Goal: Task Accomplishment & Management: Manage account settings

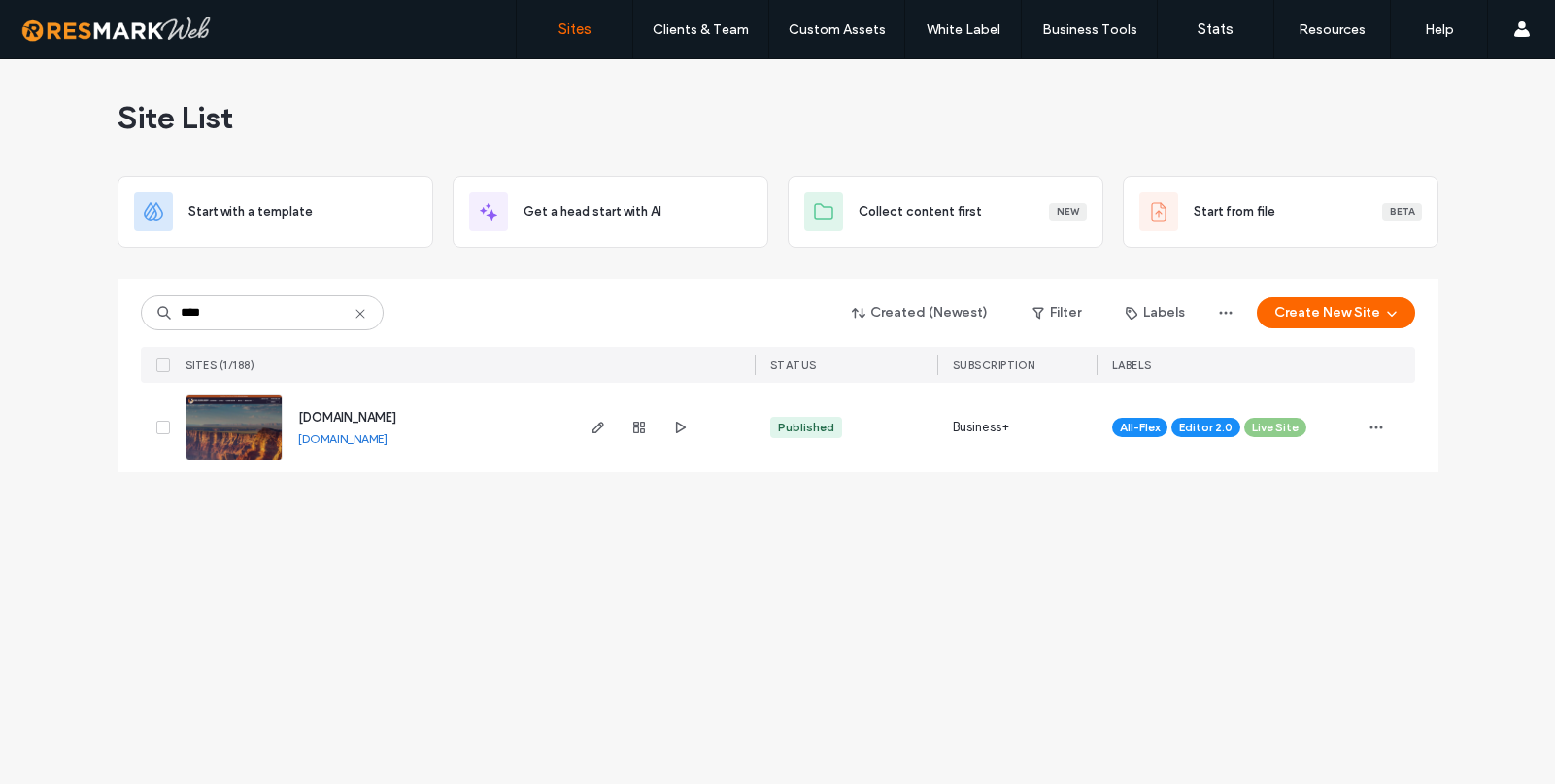
type input "****"
click at [374, 420] on span "[DOMAIN_NAME]" at bounding box center [347, 417] width 98 height 15
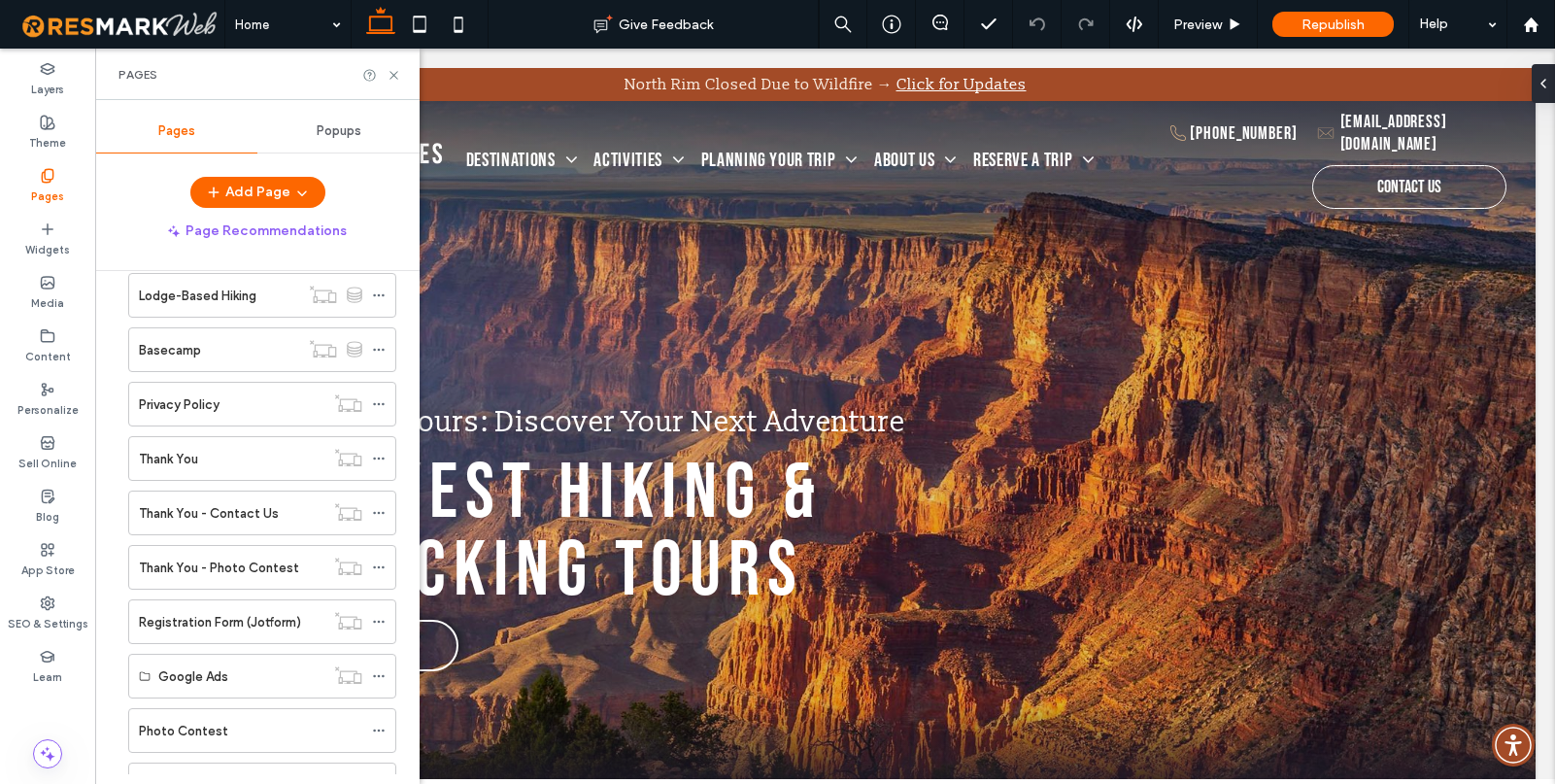
scroll to position [499, 0]
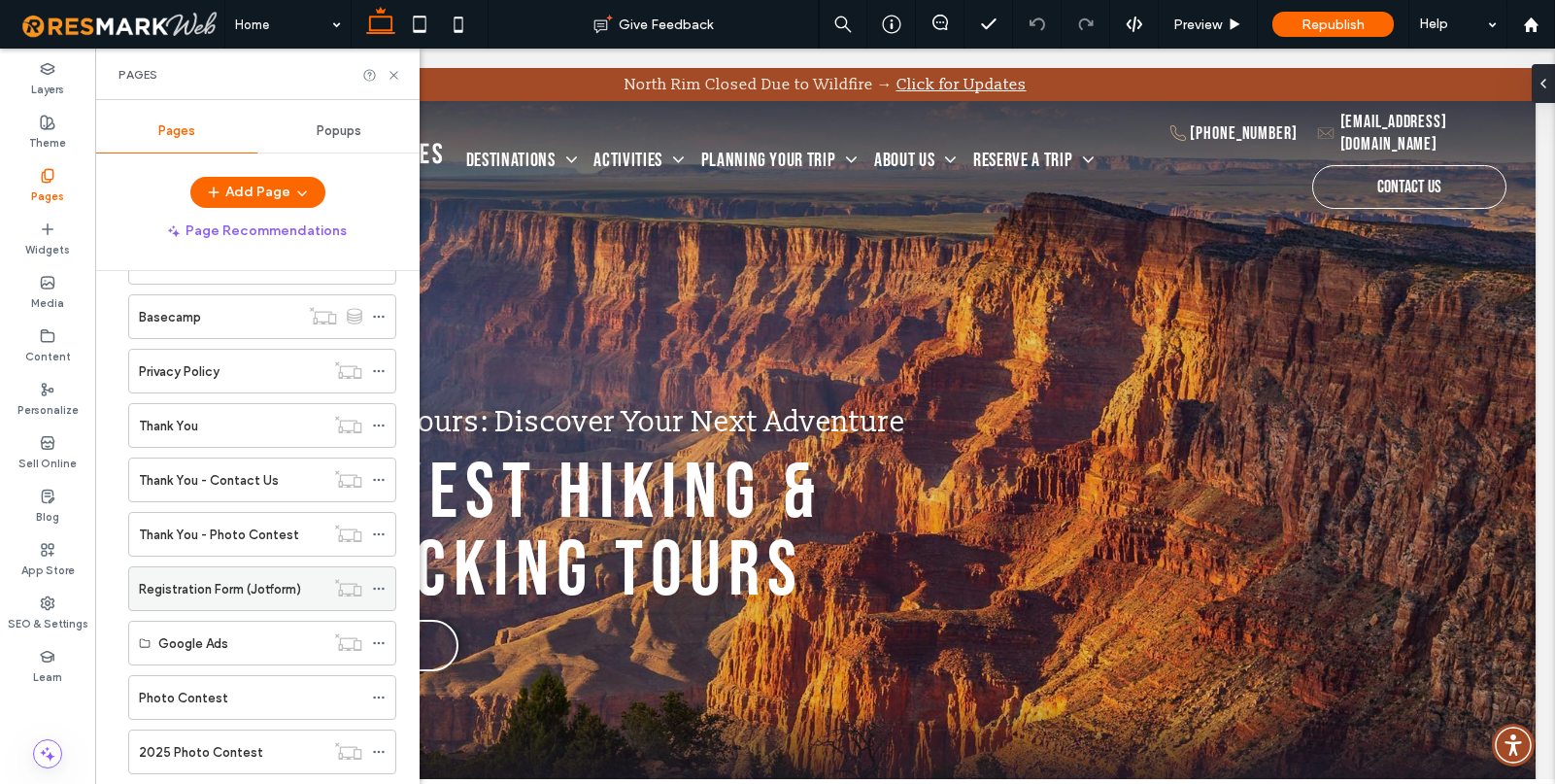
click at [195, 591] on label "Registration Form (Jotform)" at bounding box center [219, 588] width 162 height 34
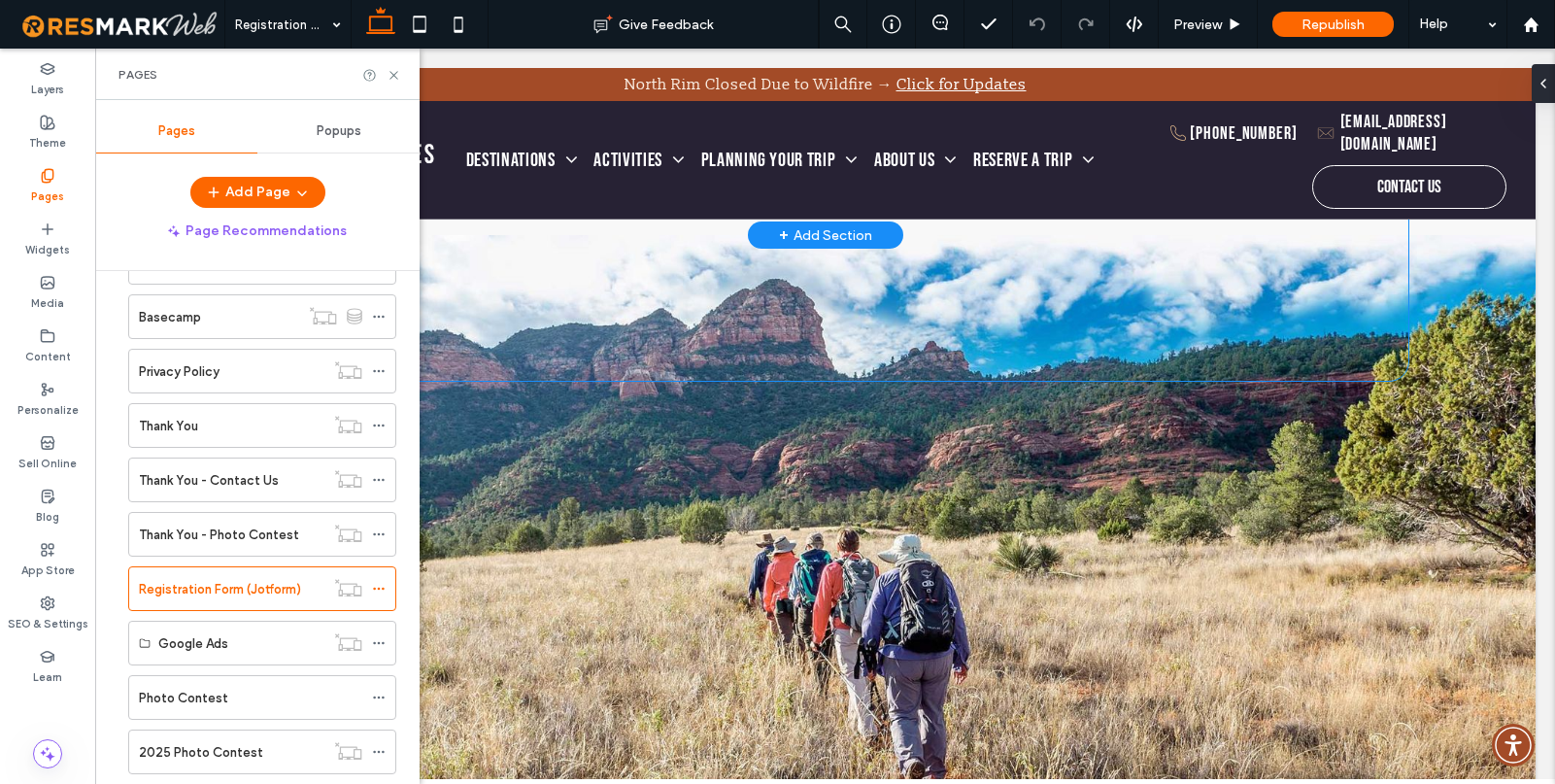
scroll to position [2566, 0]
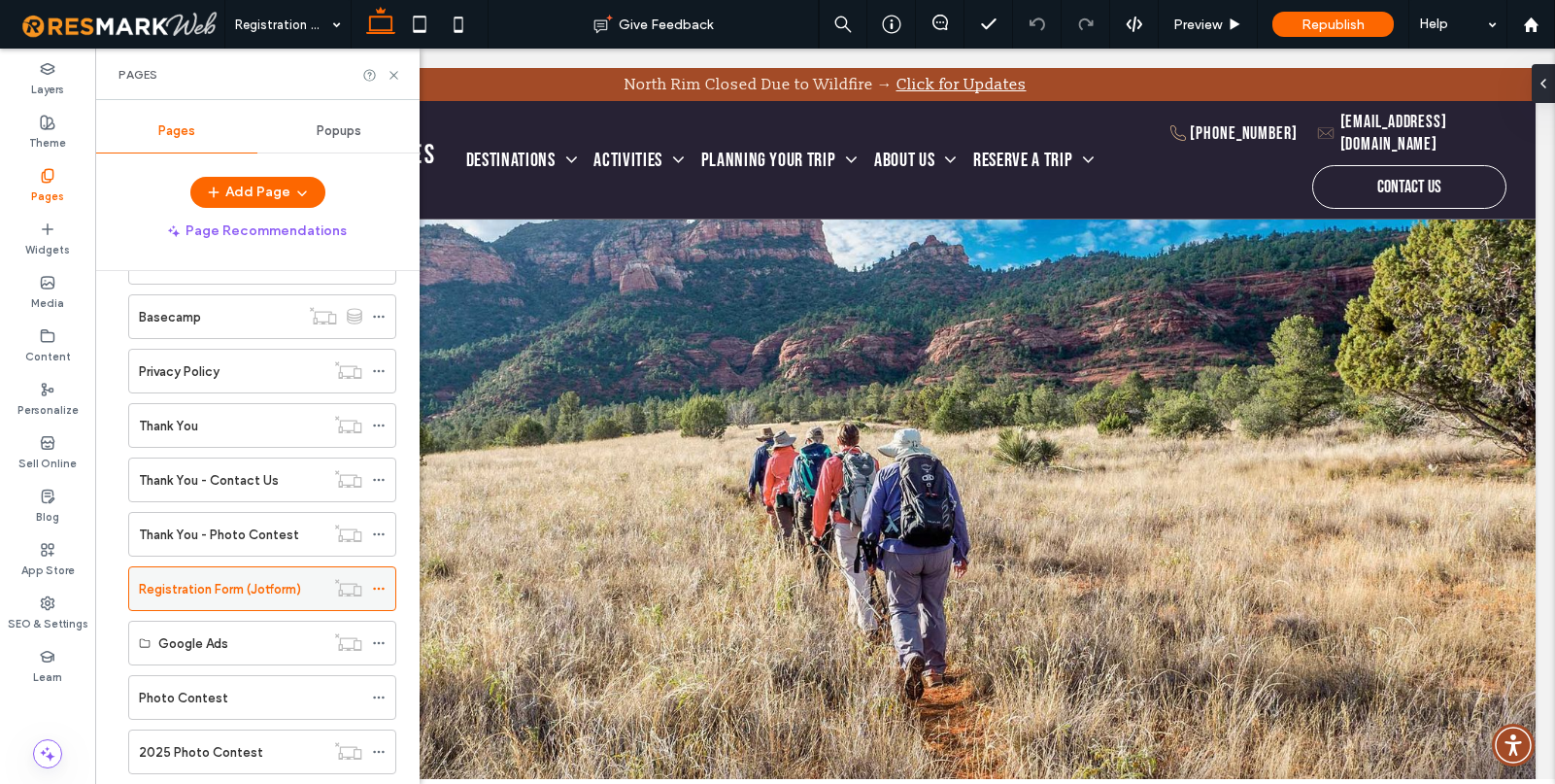
click at [374, 593] on icon at bounding box center [379, 588] width 14 height 14
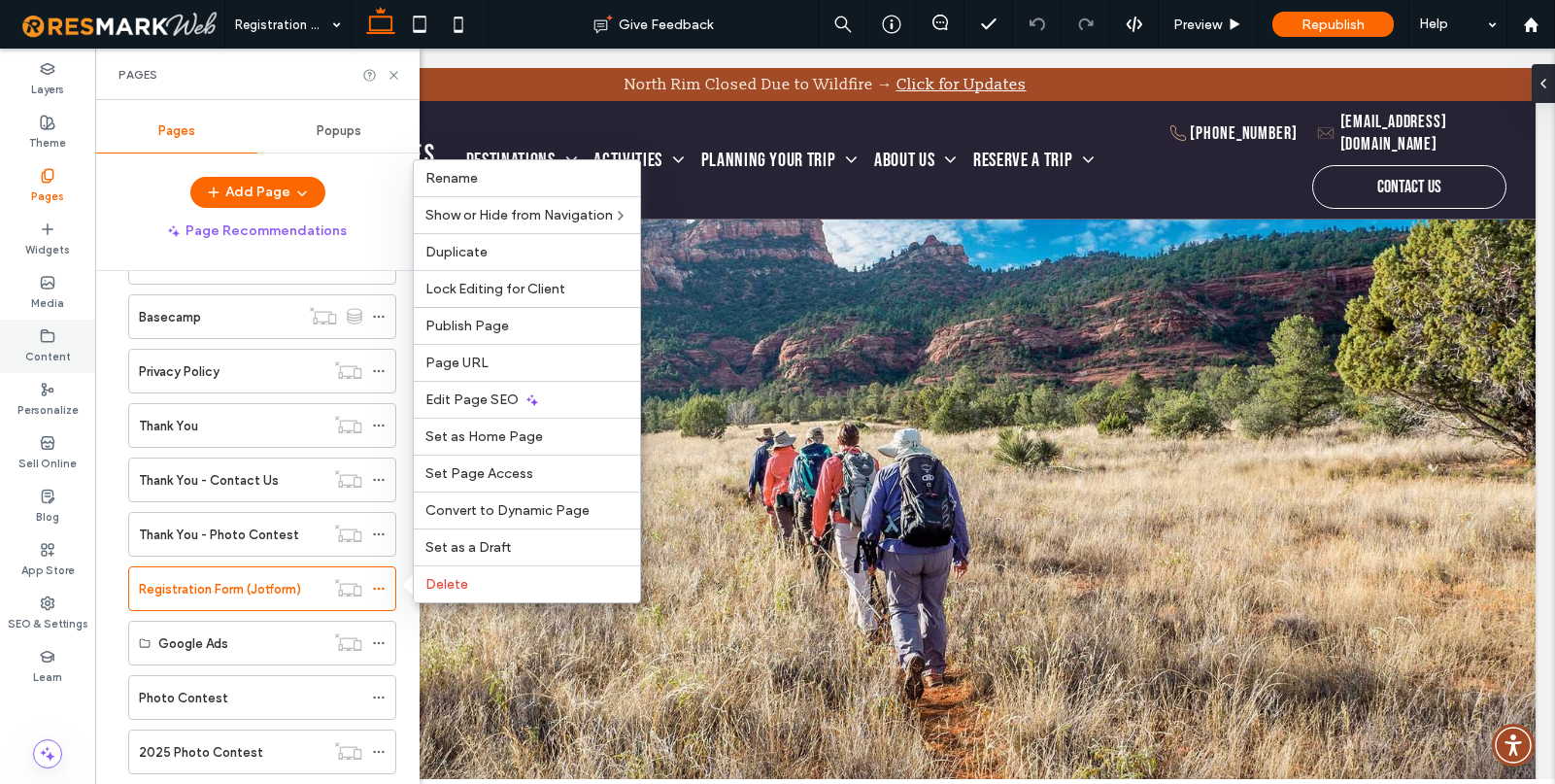
click at [46, 328] on icon at bounding box center [48, 336] width 16 height 16
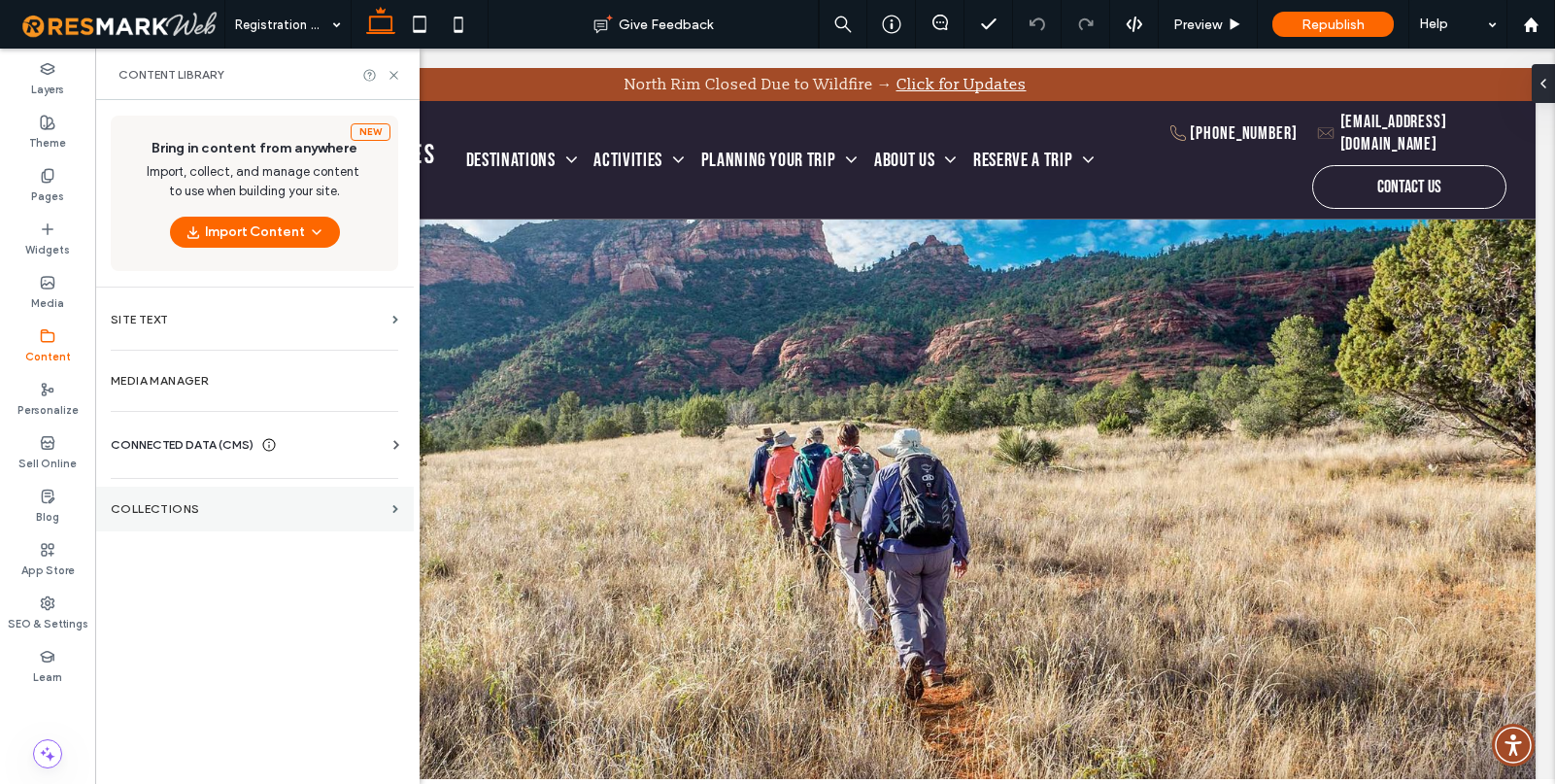
click at [173, 511] on label "Collections" at bounding box center [248, 509] width 274 height 14
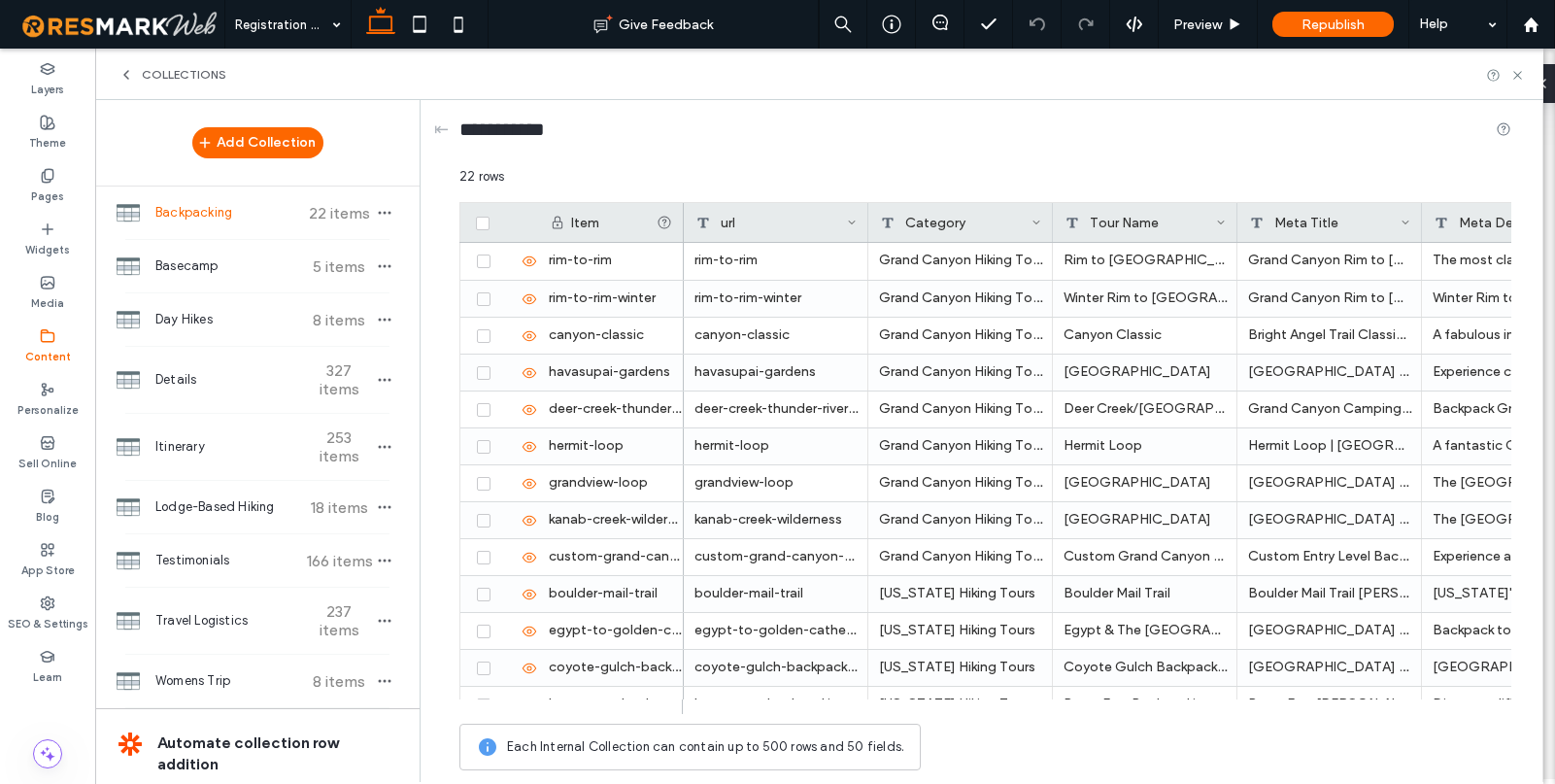
click at [59, 340] on div "Content" at bounding box center [47, 346] width 95 height 53
click at [42, 340] on icon at bounding box center [48, 336] width 16 height 16
click at [128, 71] on use at bounding box center [127, 75] width 4 height 8
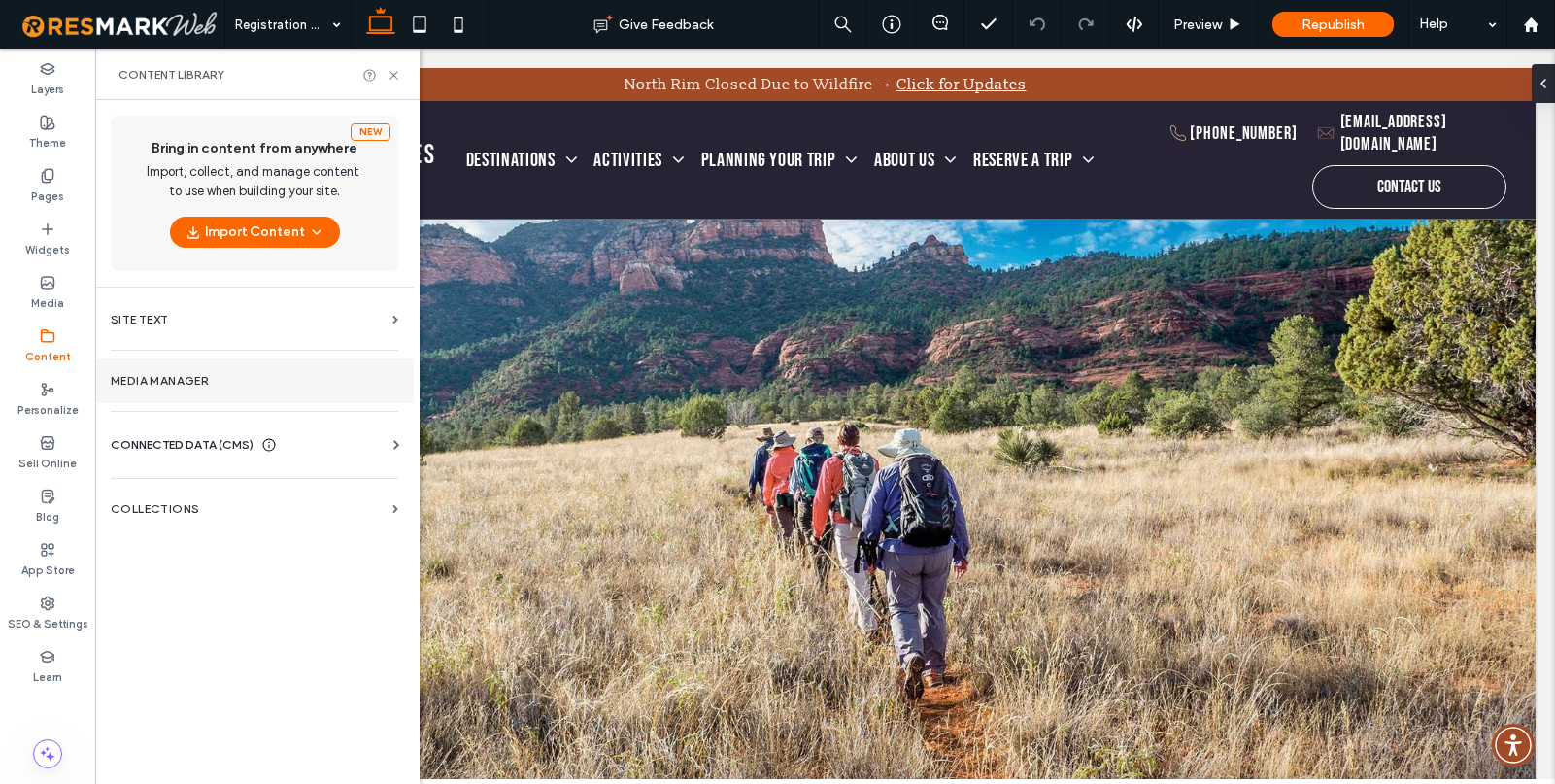
click at [171, 384] on label "Media Manager" at bounding box center [255, 381] width 288 height 14
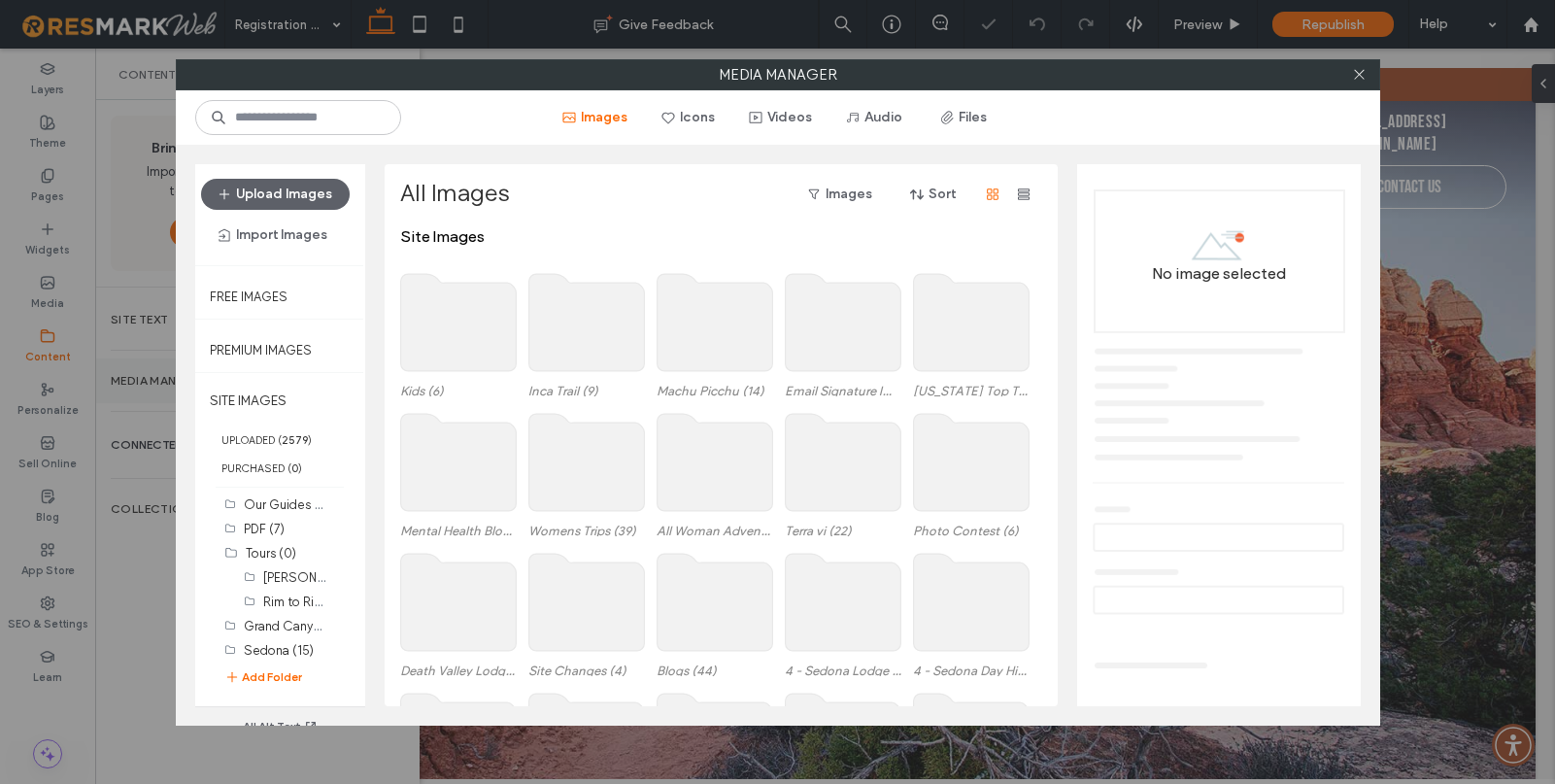
scroll to position [0, 0]
click at [1357, 70] on icon at bounding box center [1359, 74] width 15 height 15
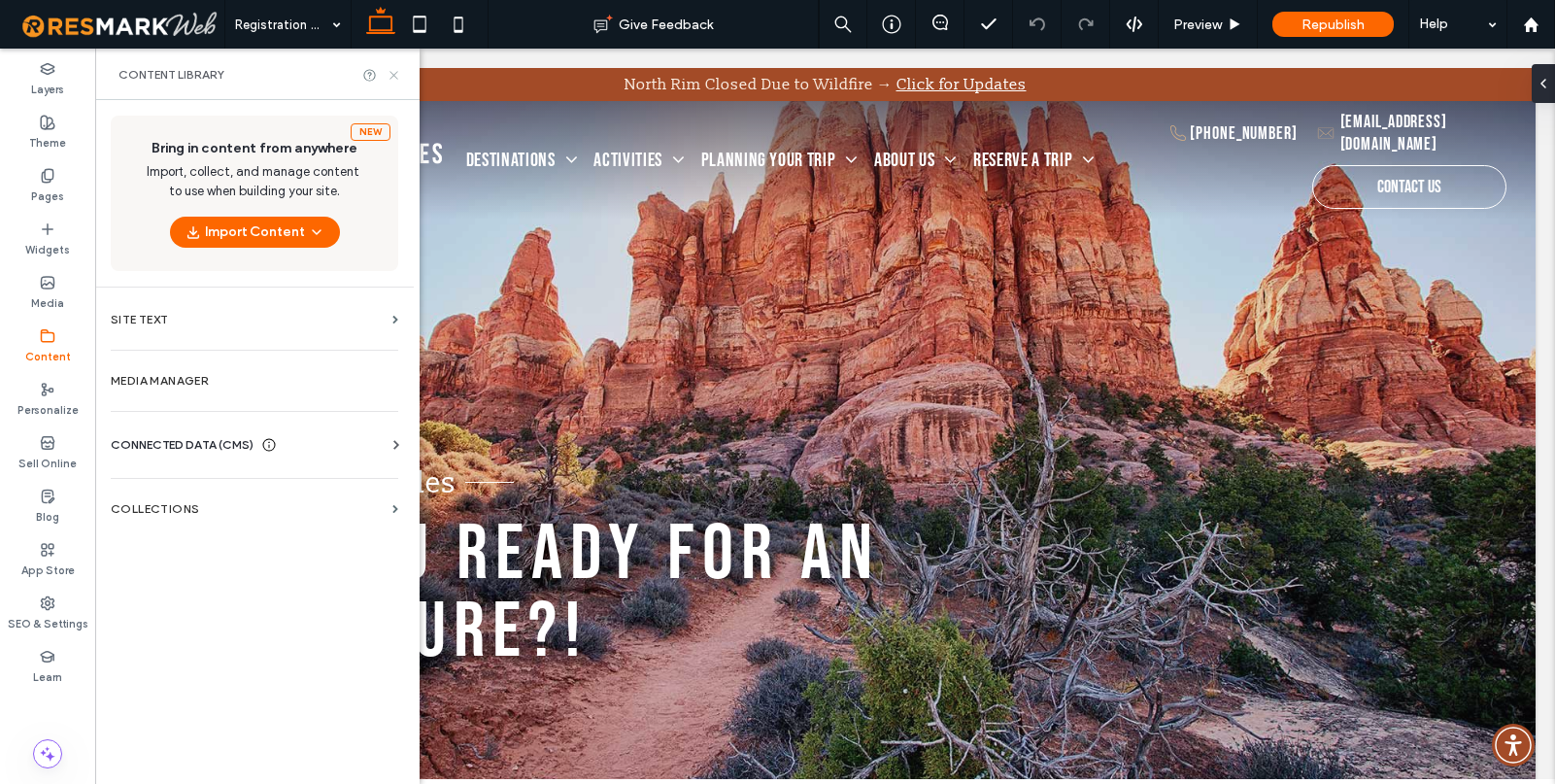
click at [388, 76] on icon at bounding box center [393, 75] width 15 height 15
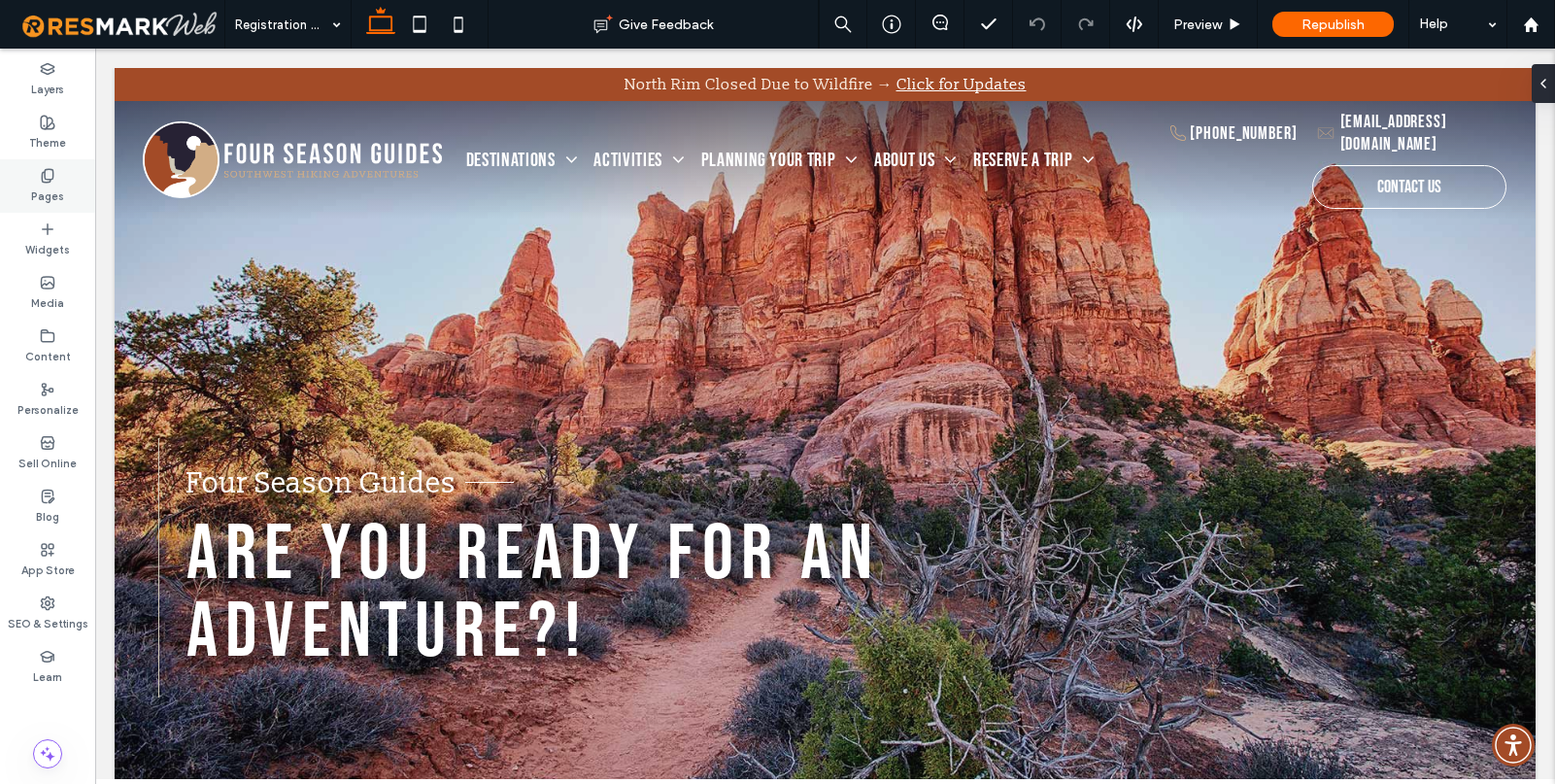
click at [41, 172] on use at bounding box center [46, 175] width 11 height 13
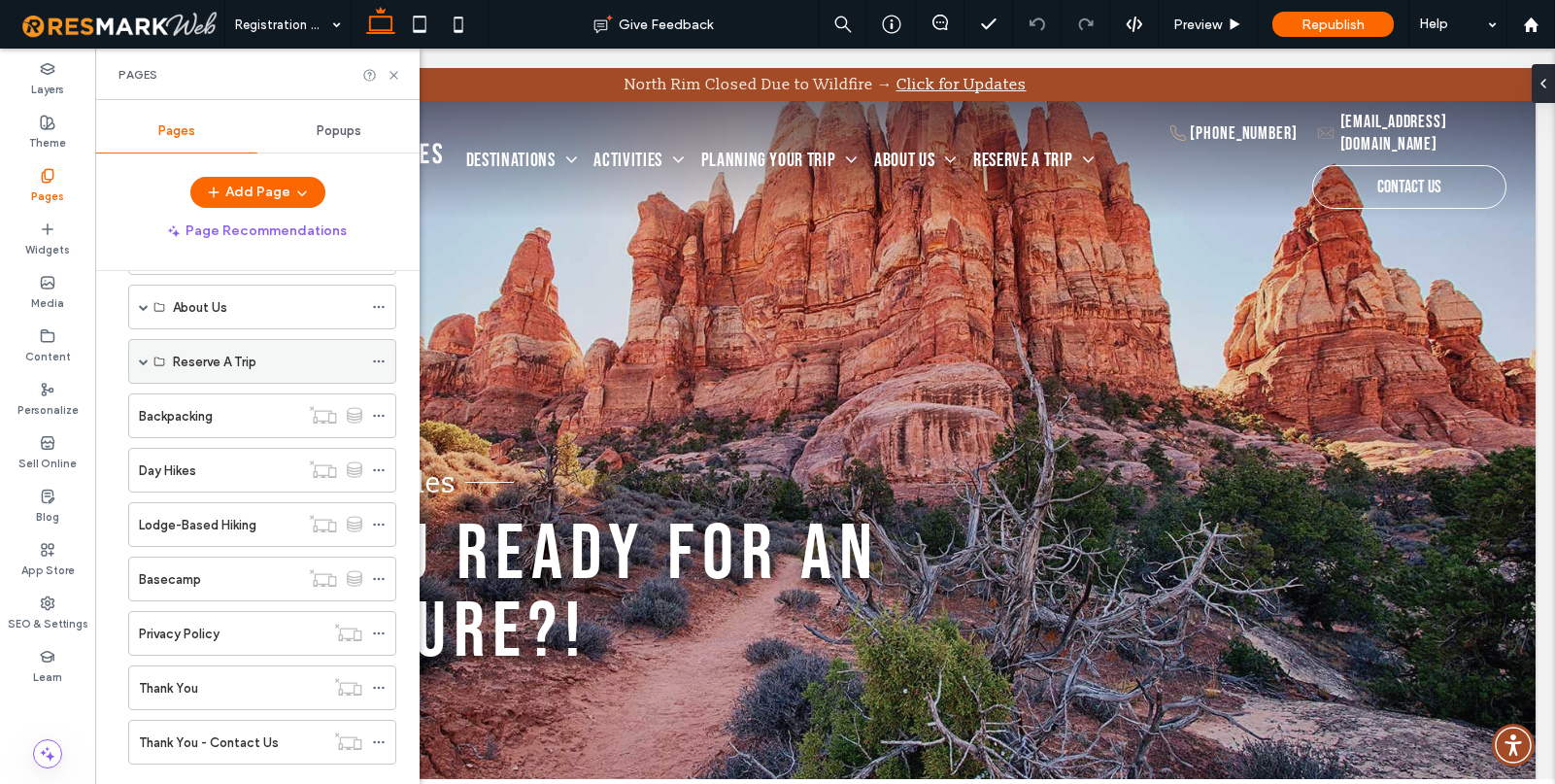
scroll to position [632, 0]
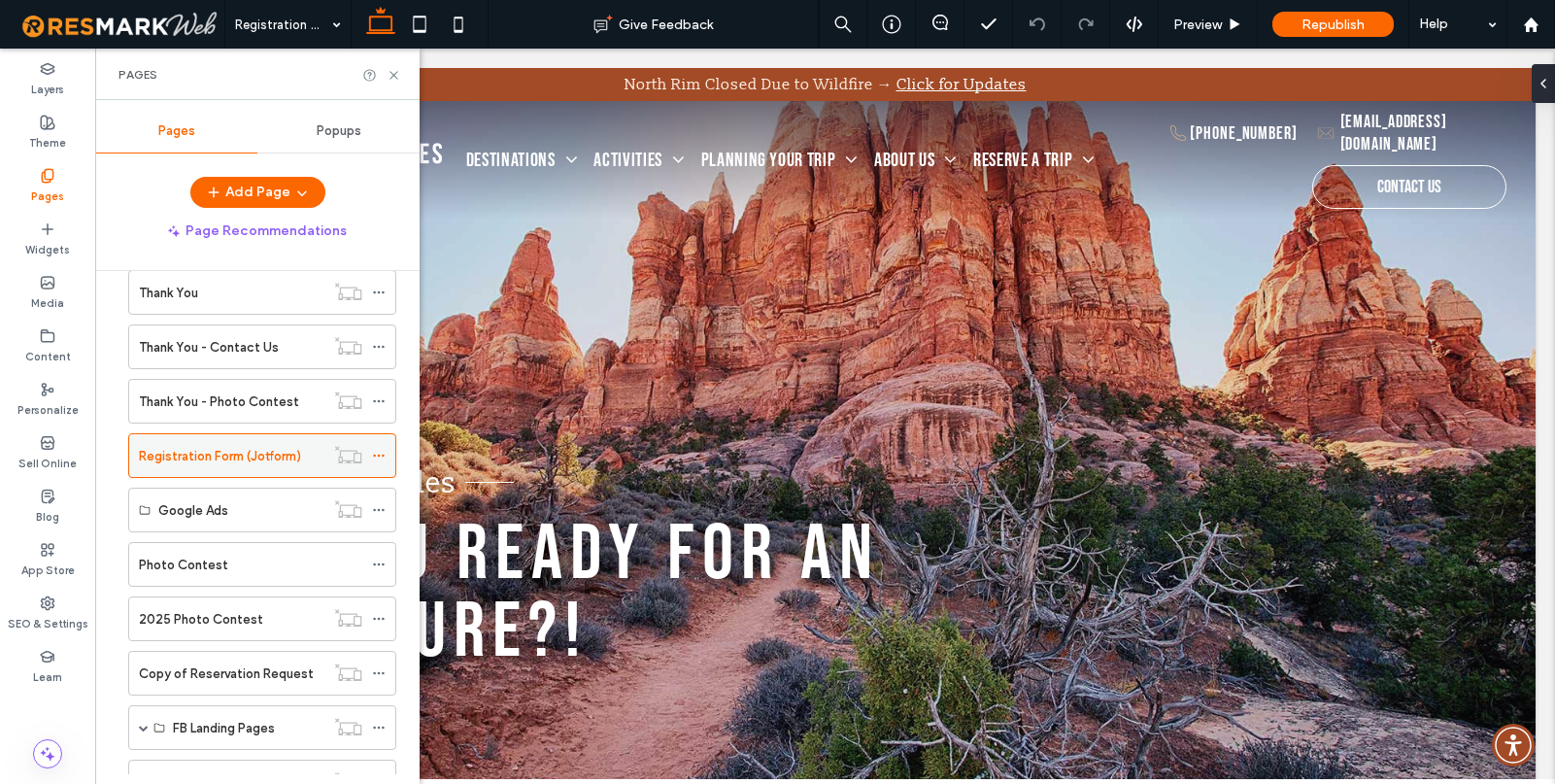
click at [382, 452] on icon at bounding box center [379, 456] width 14 height 14
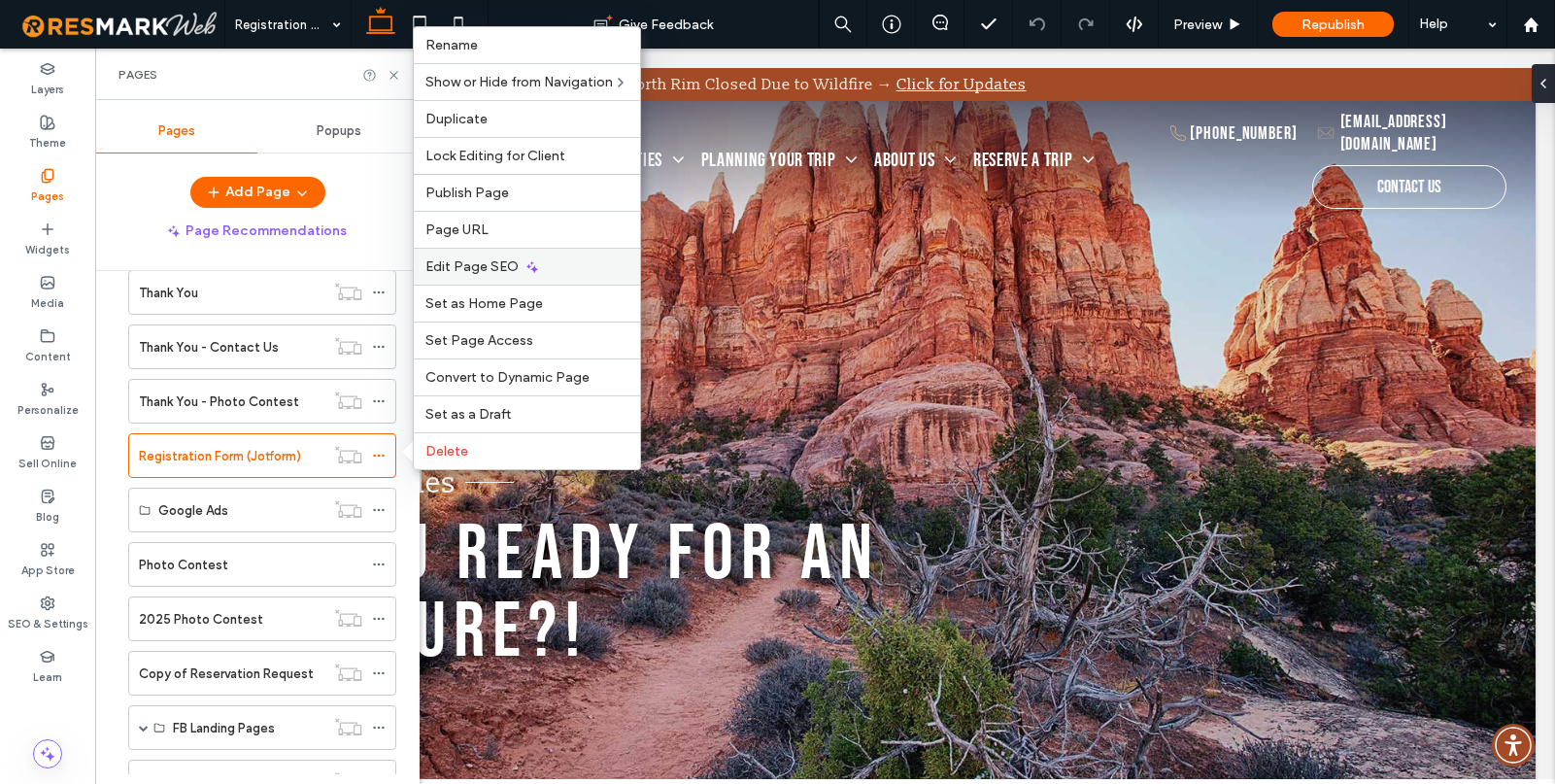
click at [490, 271] on span "Edit Page SEO" at bounding box center [472, 266] width 93 height 17
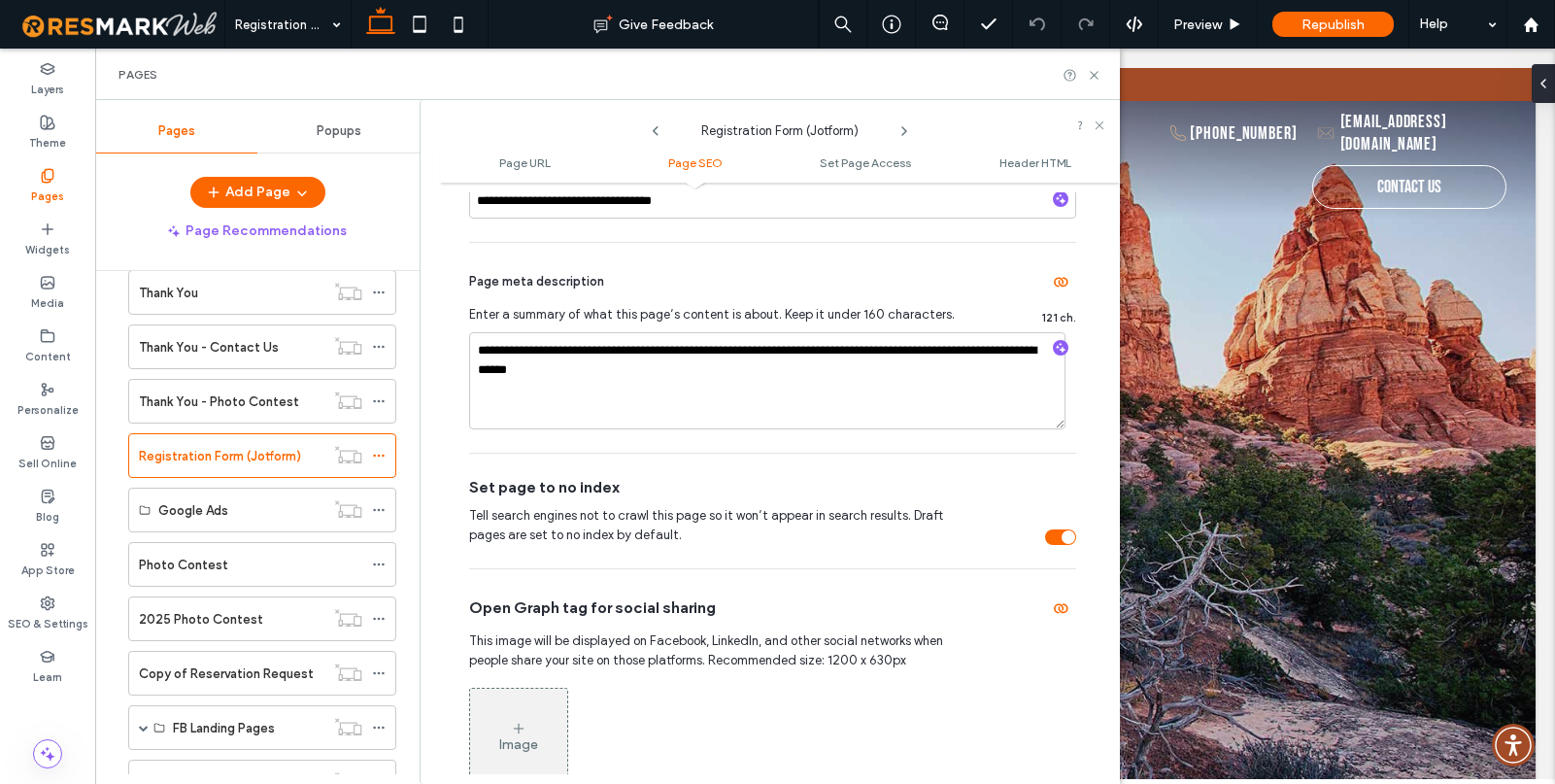
scroll to position [582, 0]
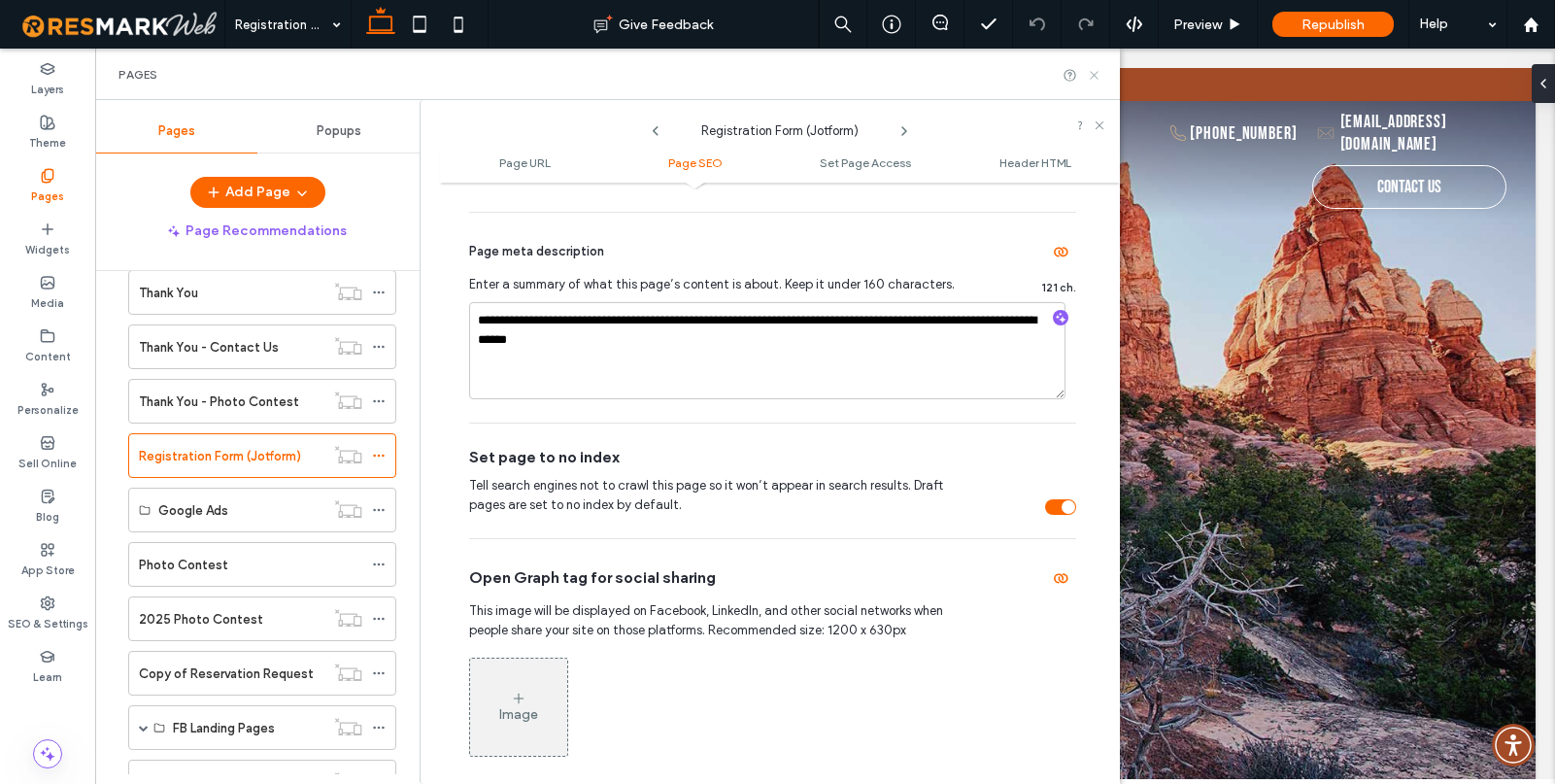
click at [1092, 74] on icon at bounding box center [1094, 75] width 15 height 15
